Goal: Browse casually: Explore the website without a specific task or goal

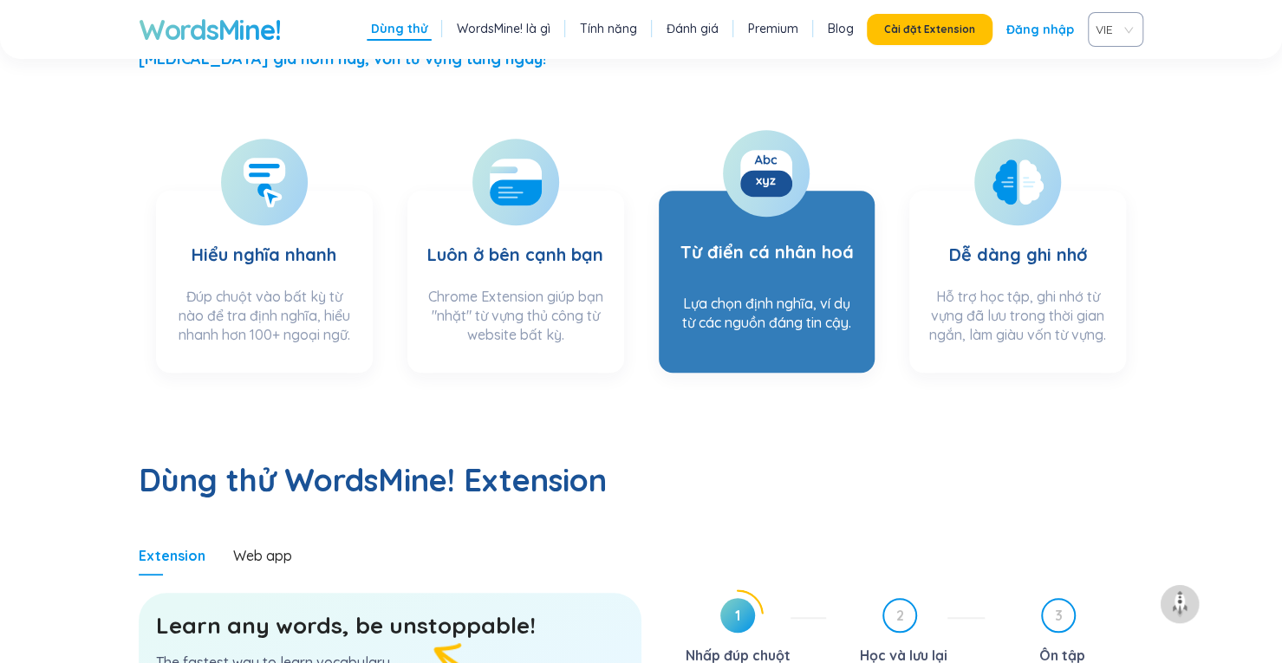
scroll to position [780, 0]
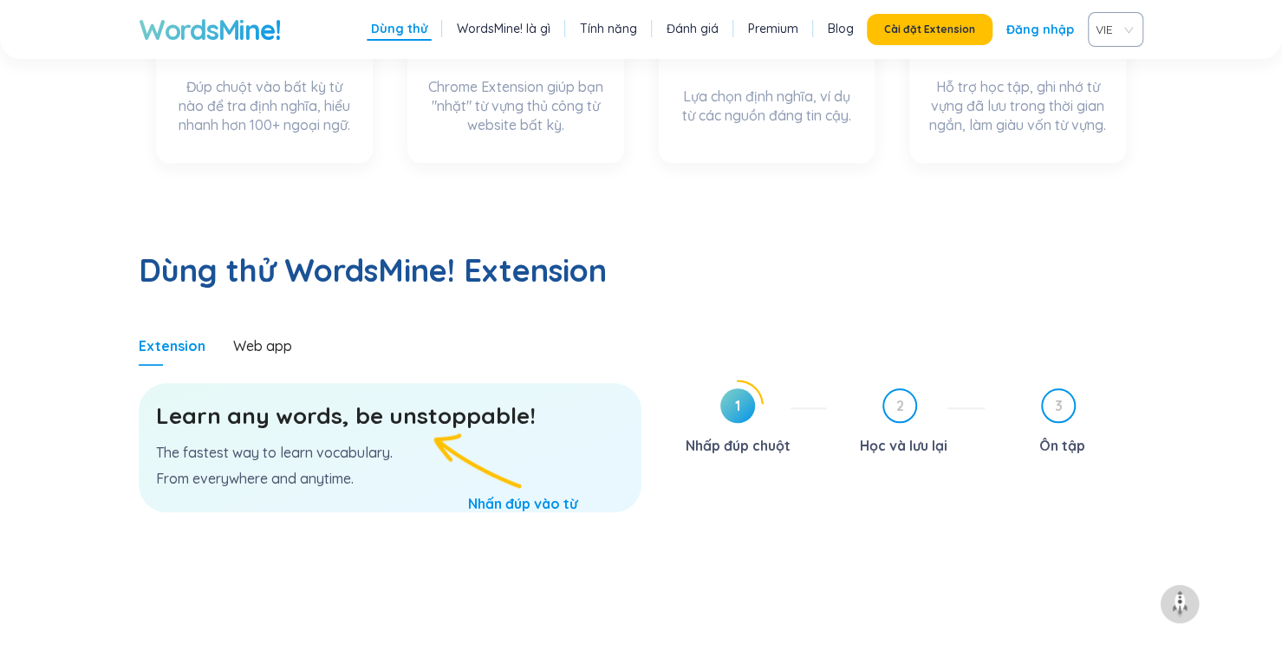
click at [299, 443] on p "The fastest way to learn vocabulary." at bounding box center [390, 452] width 468 height 19
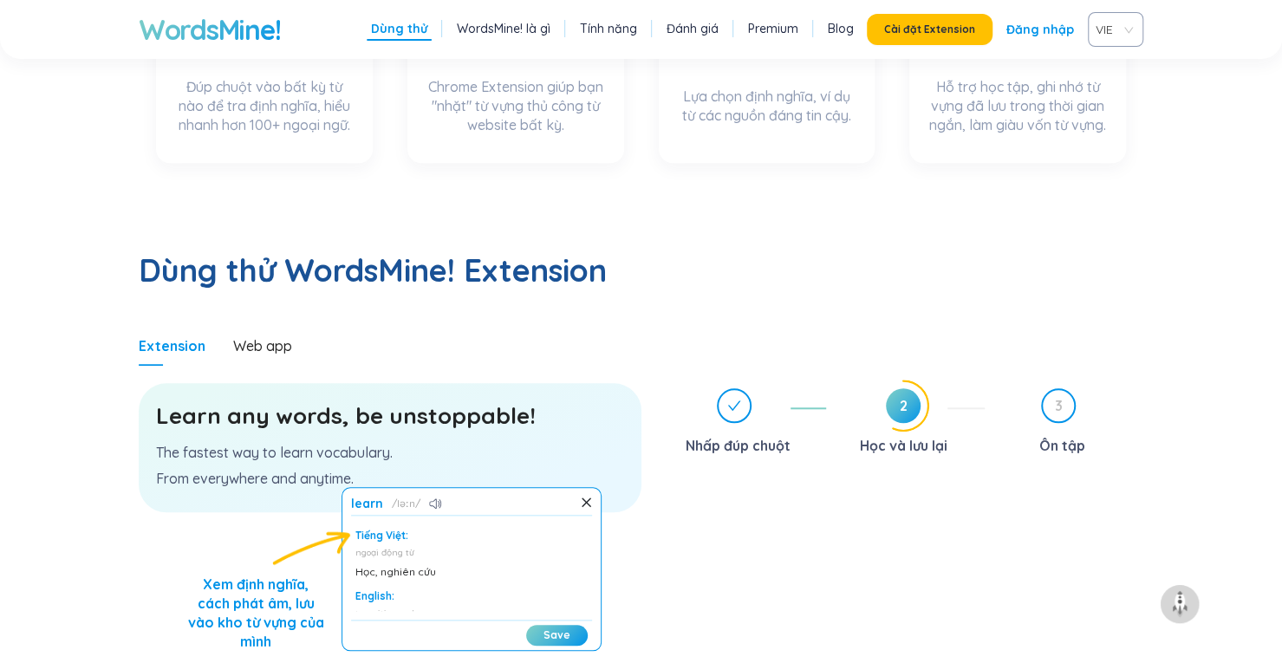
click at [237, 469] on p "From everywhere and anytime." at bounding box center [390, 478] width 468 height 19
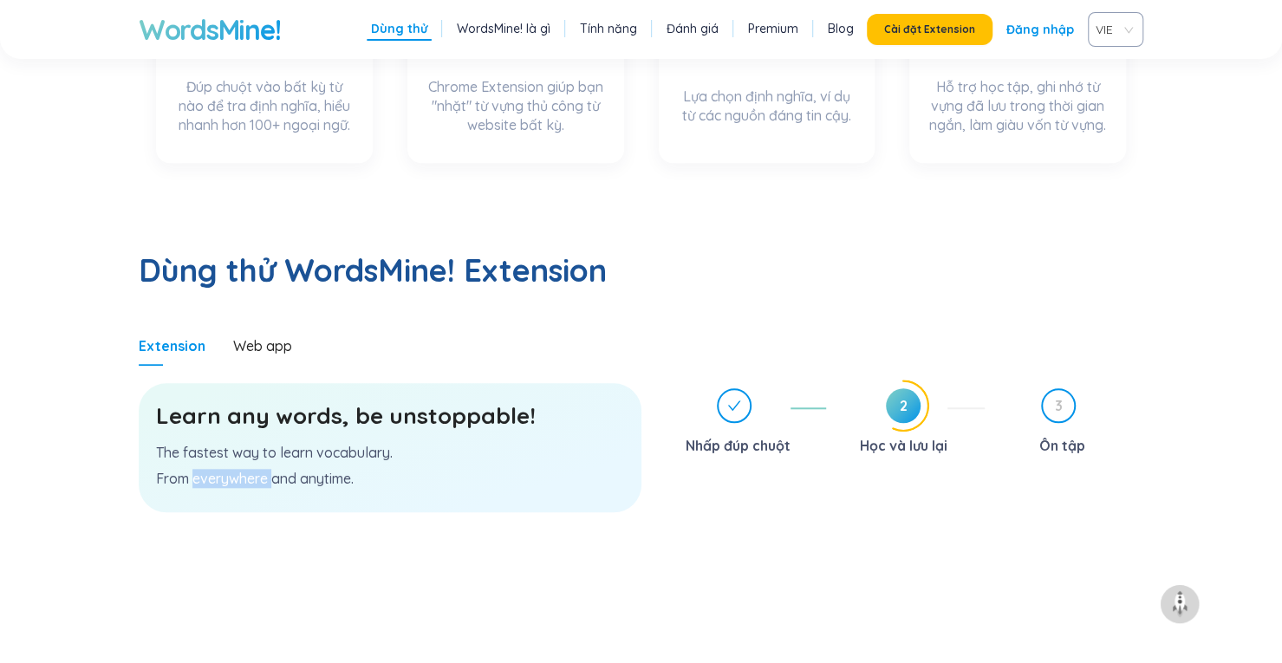
click at [237, 469] on p "From everywhere and anytime." at bounding box center [390, 478] width 468 height 19
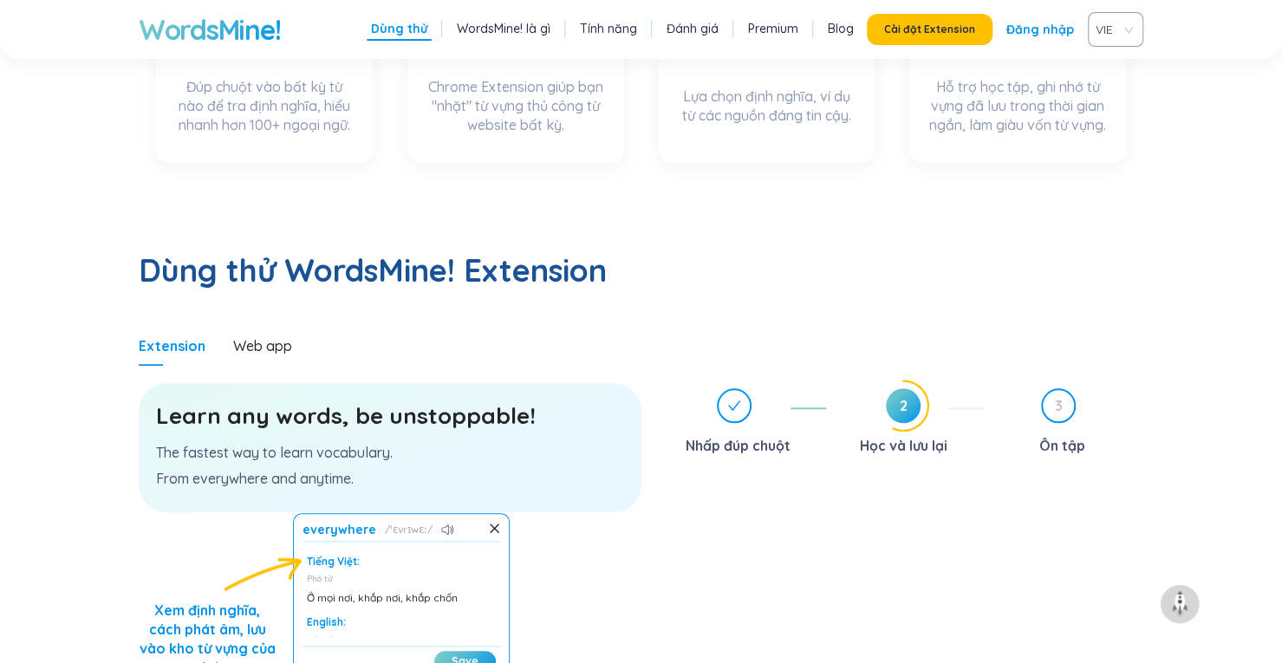
click at [157, 469] on p "From everywhere and anytime." at bounding box center [390, 478] width 468 height 19
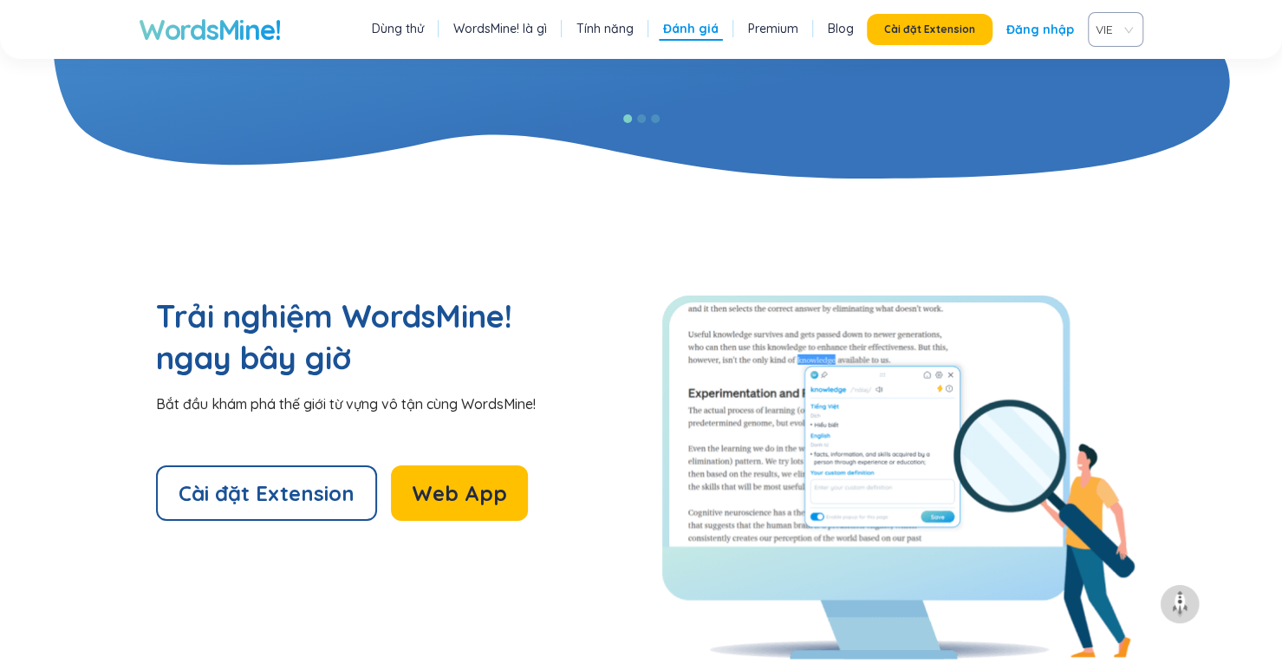
scroll to position [3121, 0]
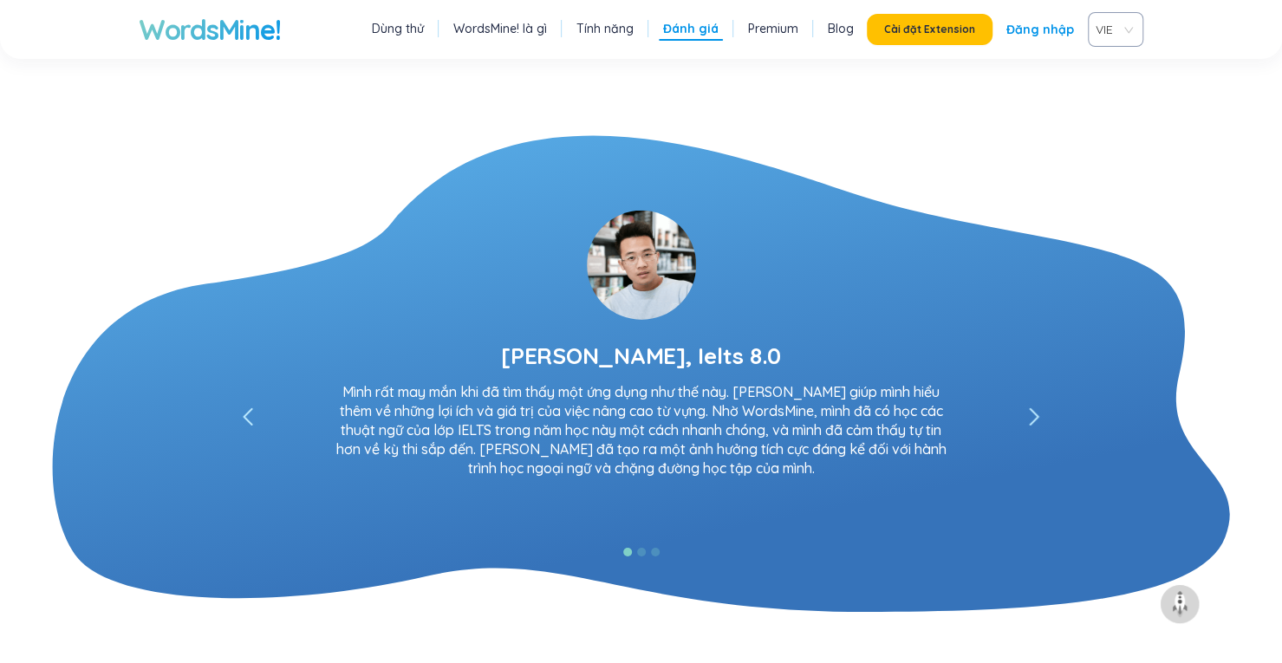
click at [1031, 409] on icon "left" at bounding box center [1035, 417] width 8 height 16
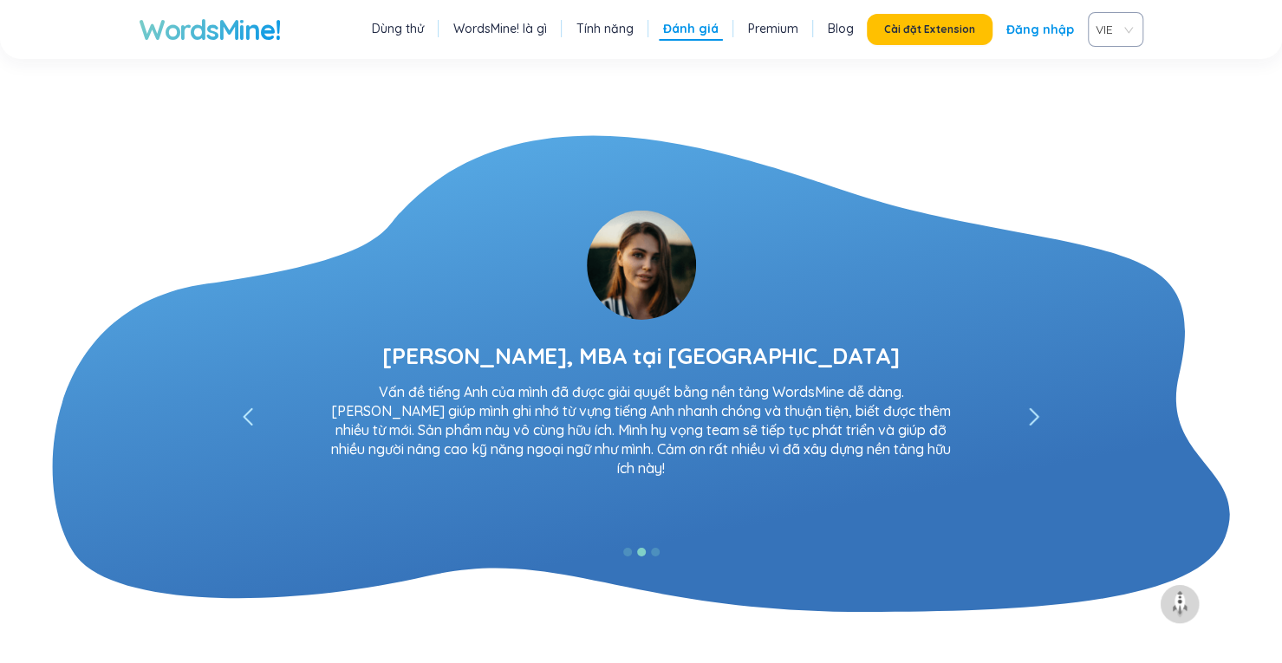
click at [1031, 409] on icon "left" at bounding box center [1035, 417] width 8 height 16
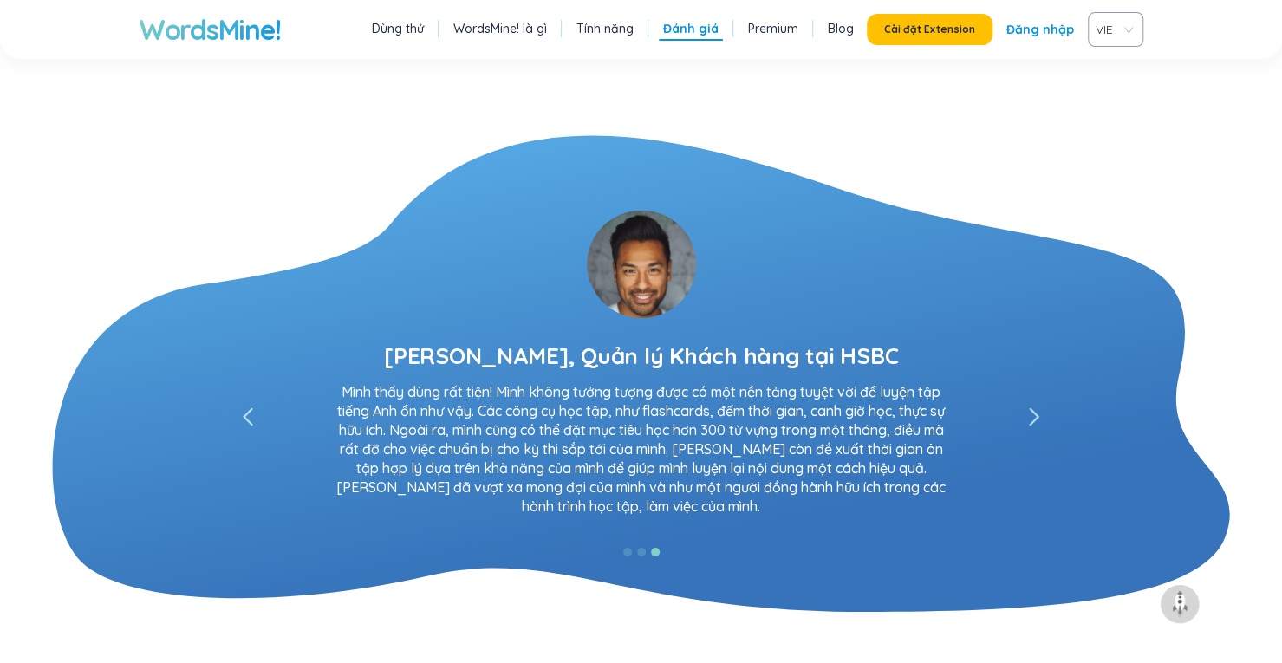
click at [1031, 409] on icon "left" at bounding box center [1035, 417] width 8 height 16
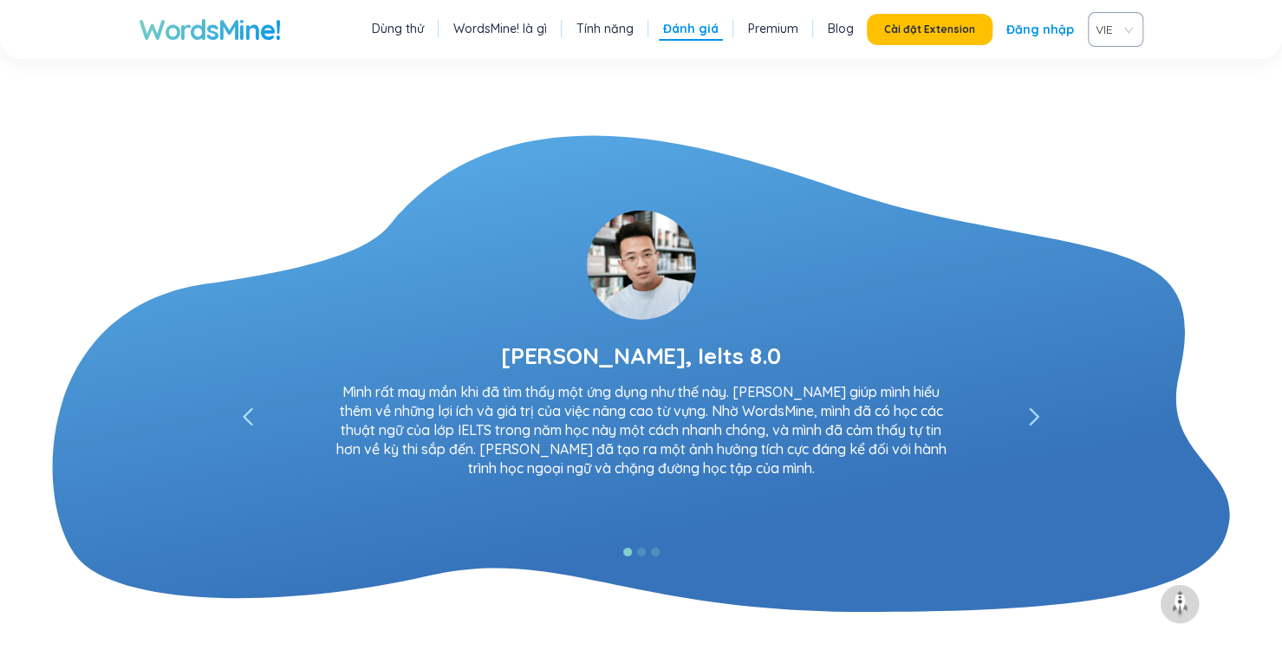
click at [1031, 409] on icon "left" at bounding box center [1035, 417] width 8 height 16
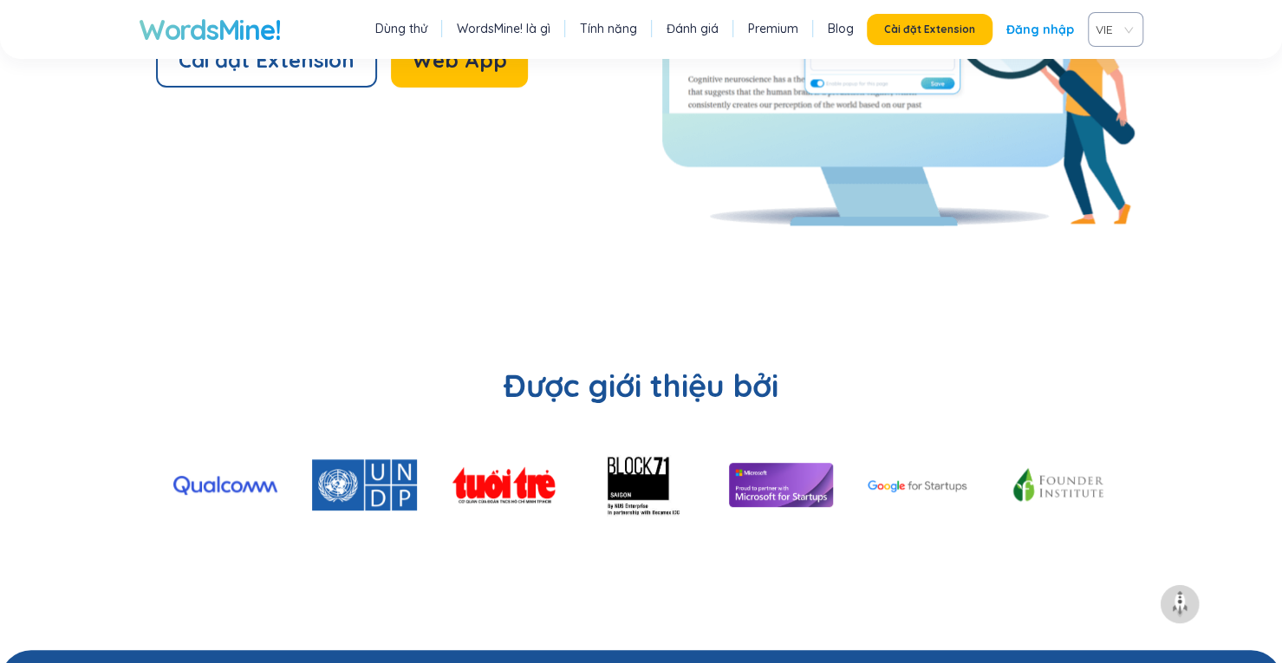
scroll to position [4239, 0]
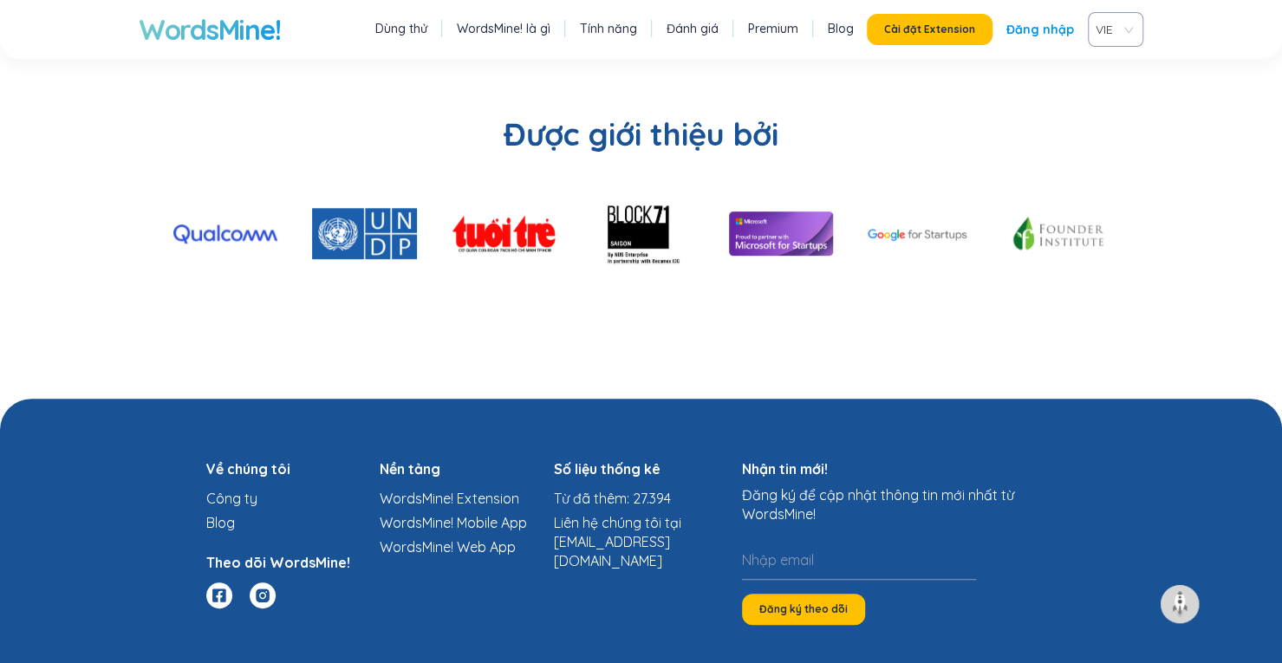
click at [511, 215] on img at bounding box center [504, 234] width 104 height 38
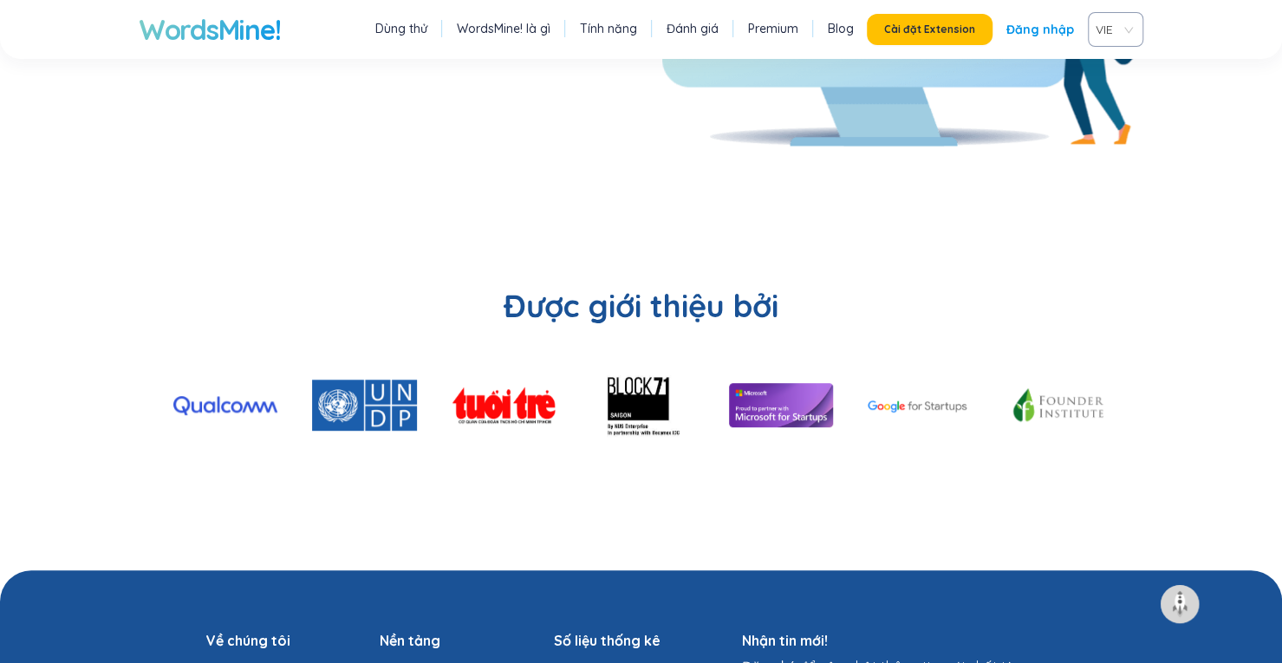
scroll to position [4065, 0]
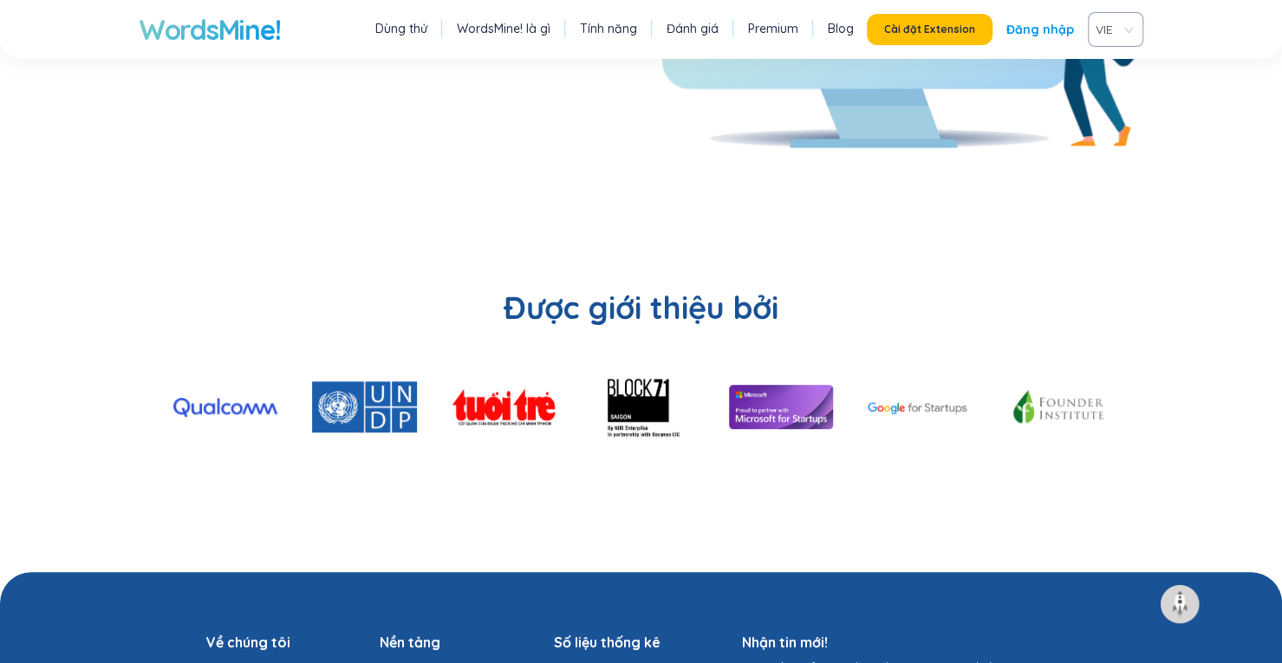
click at [654, 287] on h2 "Được giới thiệu bởi" at bounding box center [641, 308] width 1005 height 42
